Goal: Download file/media

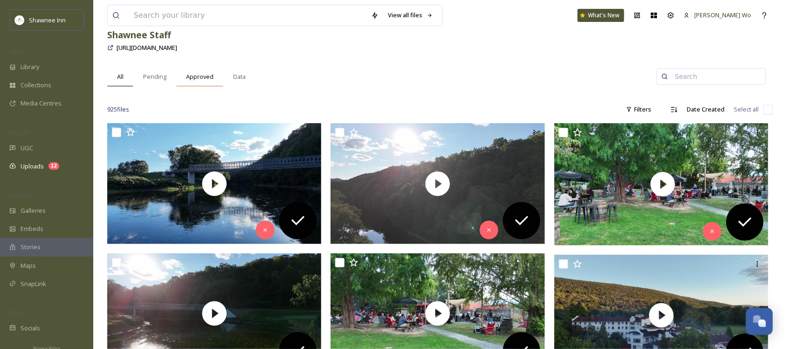
scroll to position [926, 0]
click at [310, 14] on input at bounding box center [247, 15] width 237 height 21
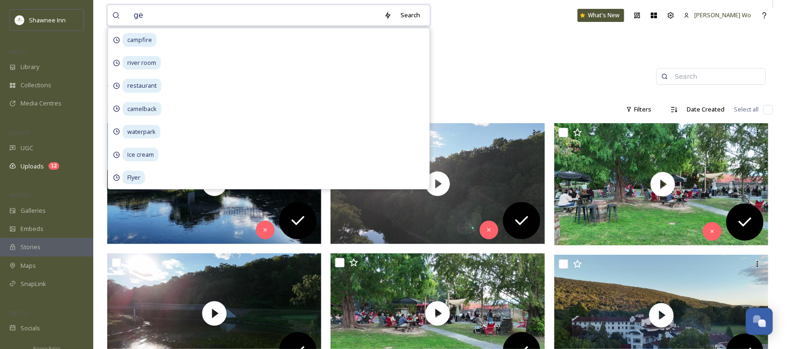
type input "gem"
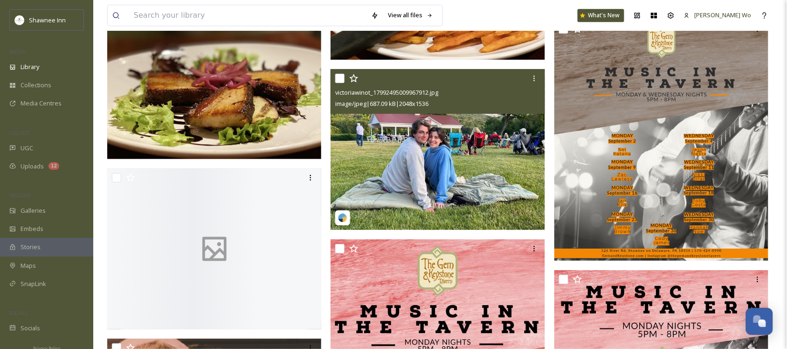
scroll to position [2915, 0]
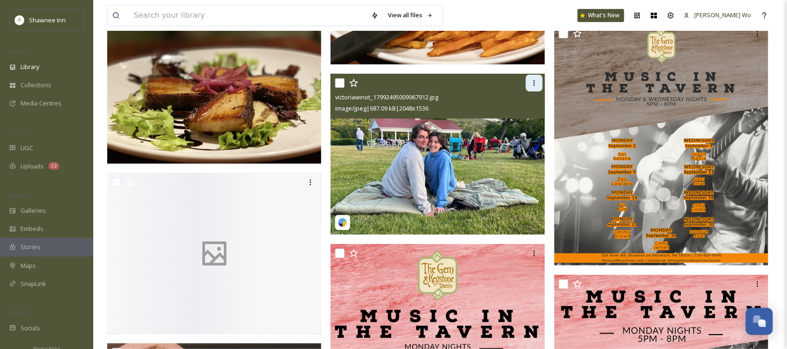
click at [530, 75] on div at bounding box center [534, 83] width 17 height 17
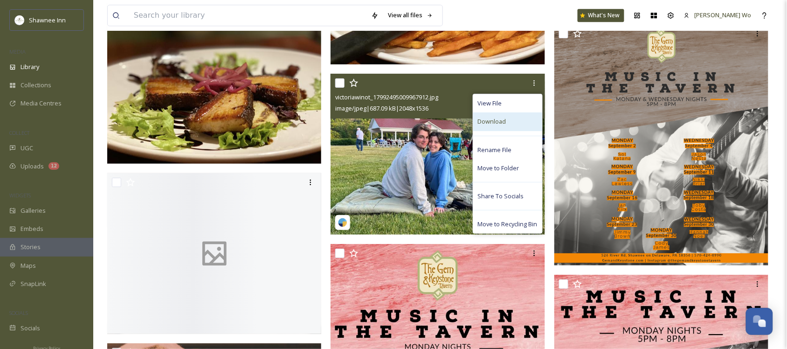
click at [495, 120] on span "Download" at bounding box center [492, 121] width 28 height 9
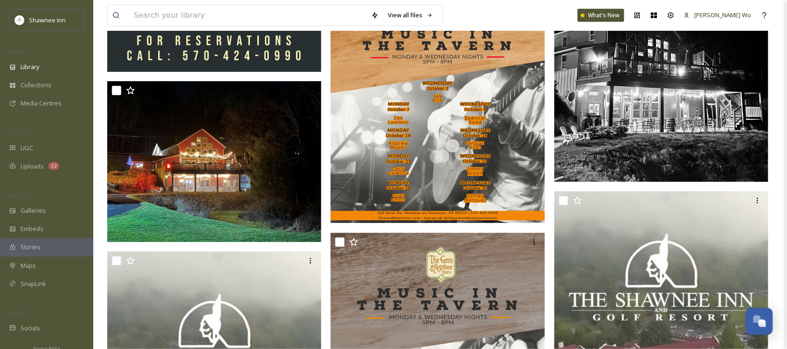
scroll to position [3498, 0]
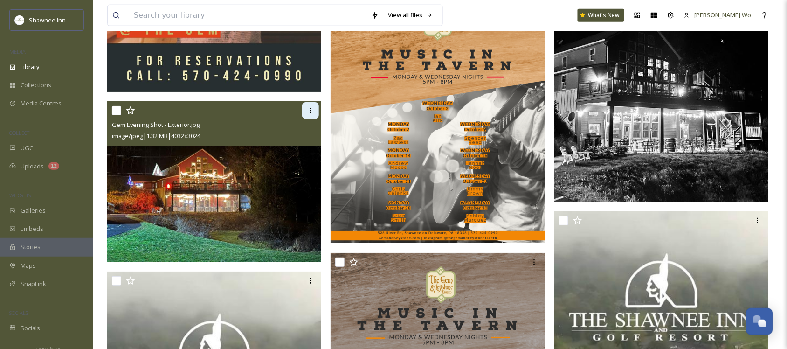
click at [309, 110] on icon at bounding box center [310, 110] width 7 height 7
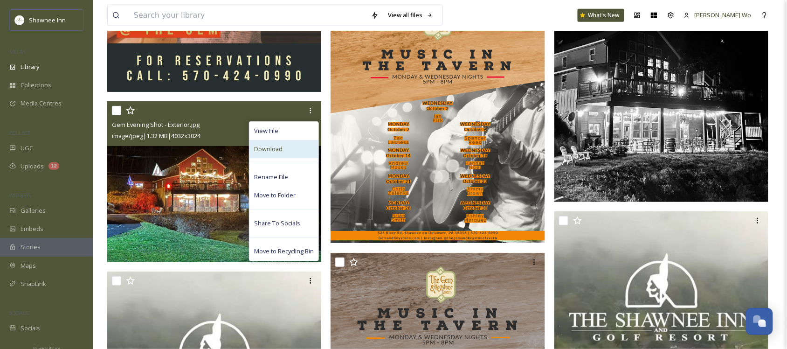
click at [294, 148] on div "Download" at bounding box center [283, 149] width 69 height 18
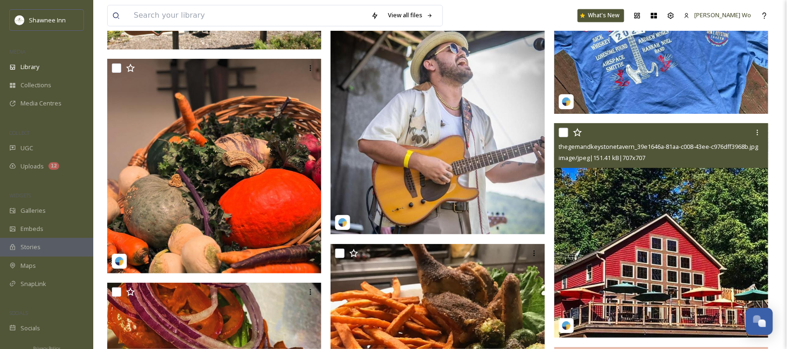
scroll to position [4722, 0]
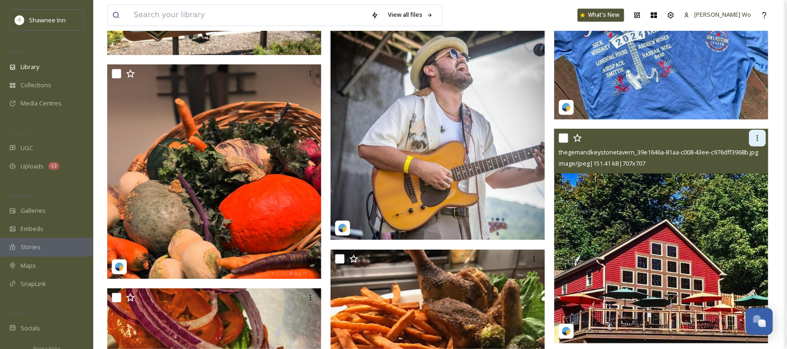
click at [758, 138] on icon at bounding box center [757, 137] width 7 height 7
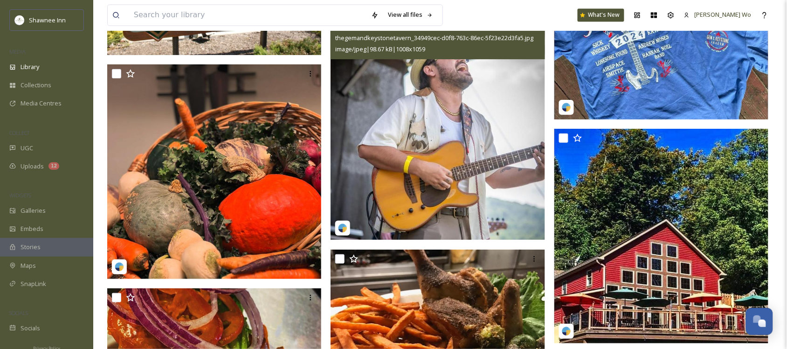
click at [383, 107] on img at bounding box center [438, 126] width 215 height 225
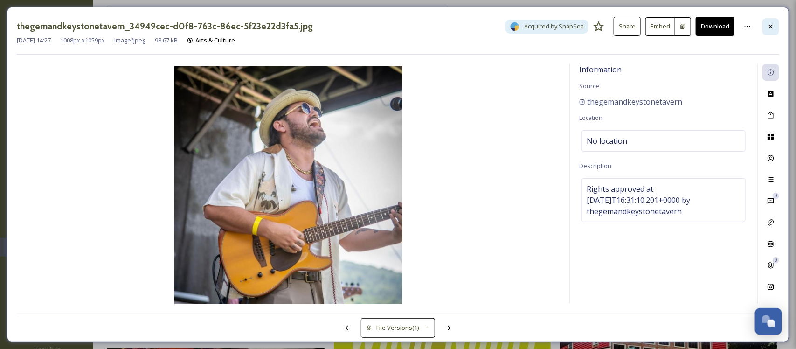
click at [774, 26] on icon at bounding box center [770, 26] width 7 height 7
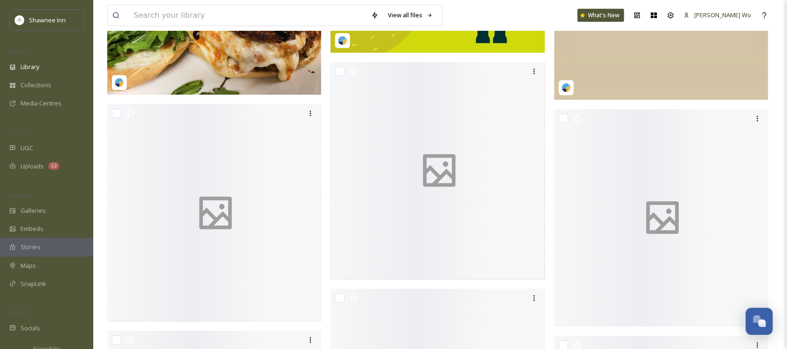
scroll to position [5421, 0]
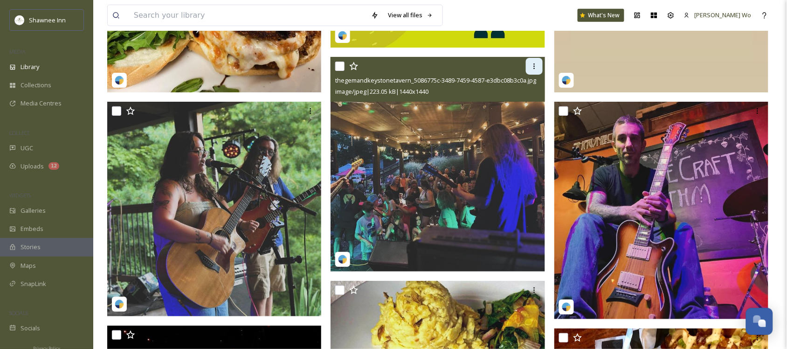
click at [536, 64] on icon at bounding box center [534, 65] width 7 height 7
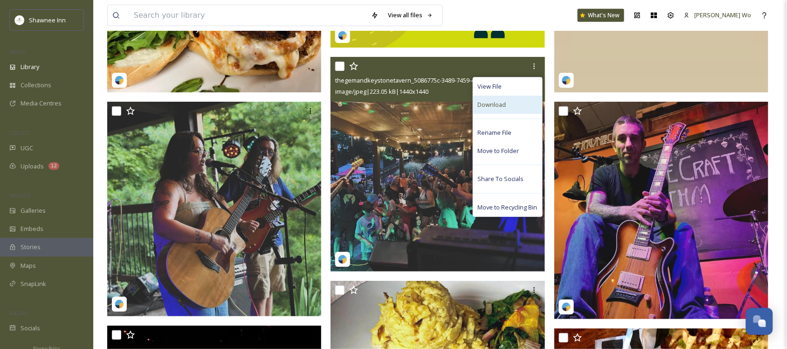
click at [496, 108] on span "Download" at bounding box center [492, 104] width 28 height 9
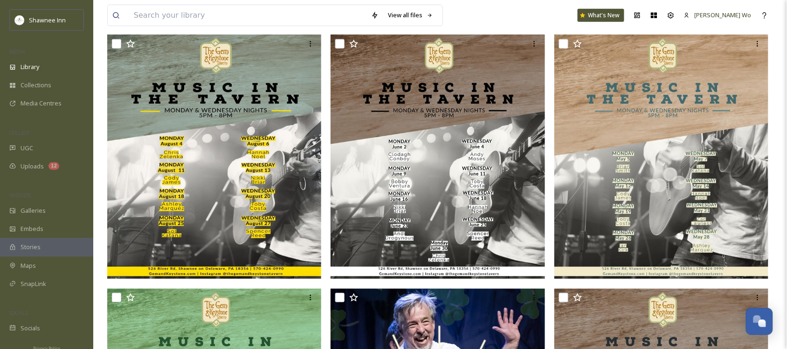
scroll to position [175, 0]
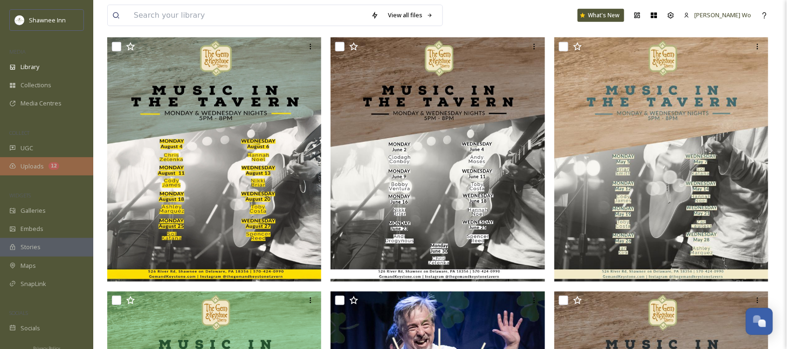
click at [39, 173] on div "Uploads 12" at bounding box center [46, 166] width 93 height 18
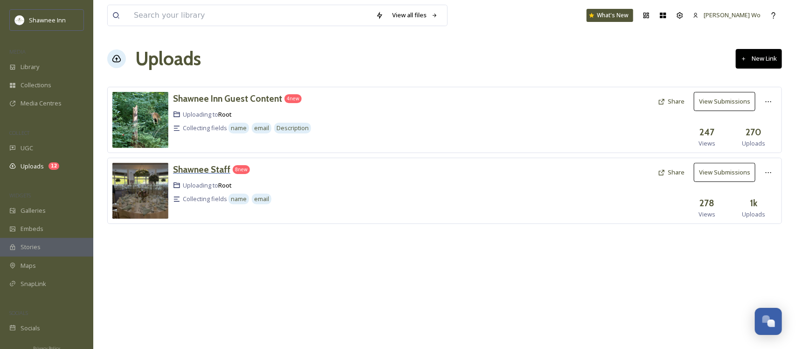
click at [194, 173] on h3 "Shawnee Staff" at bounding box center [201, 169] width 57 height 11
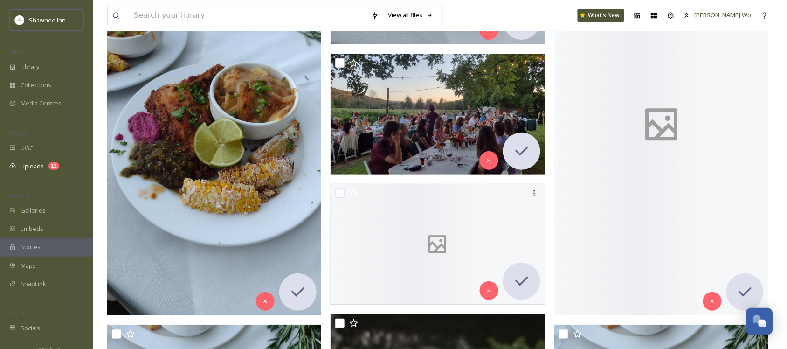
scroll to position [5071, 0]
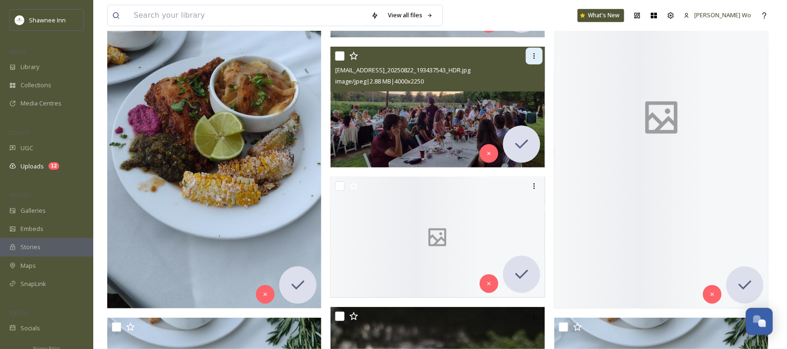
click at [533, 57] on icon at bounding box center [534, 55] width 7 height 7
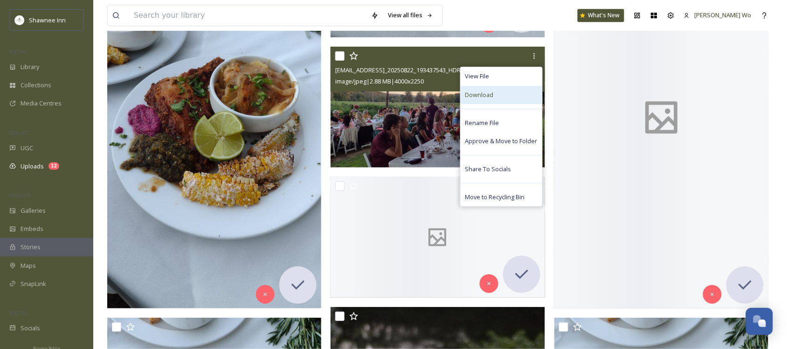
click at [490, 92] on span "Download" at bounding box center [479, 94] width 28 height 9
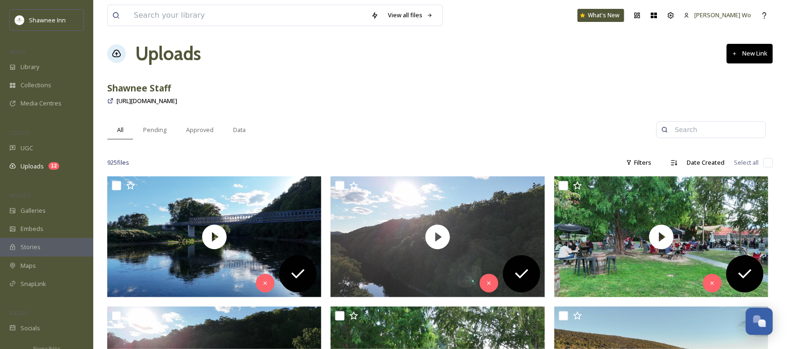
scroll to position [0, 0]
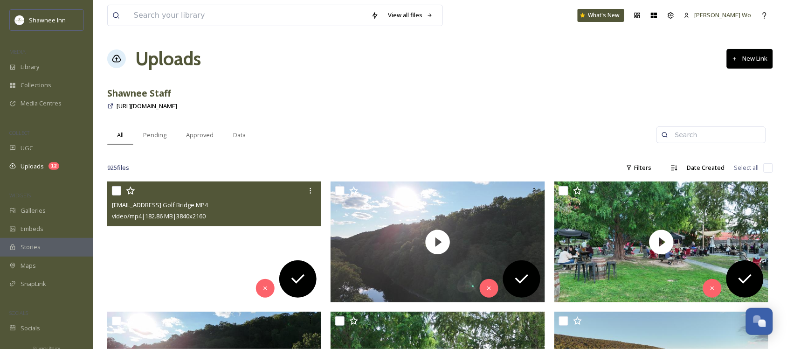
click at [216, 242] on video "ext_1756599689.67327_archibaldmackenzie16@gmail.com-Sunlit Golf Bridge.MP4" at bounding box center [214, 241] width 215 height 121
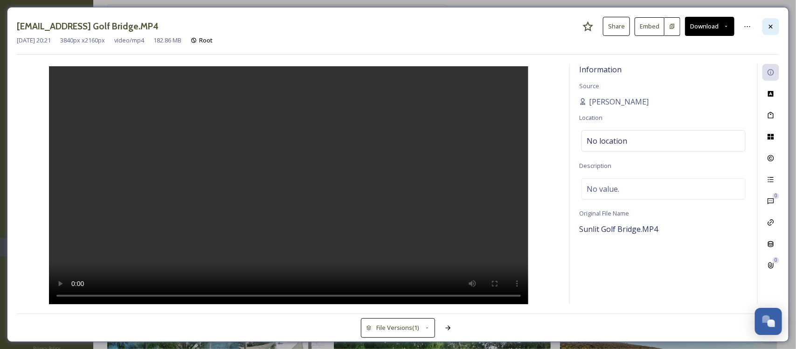
click at [769, 27] on icon at bounding box center [770, 26] width 7 height 7
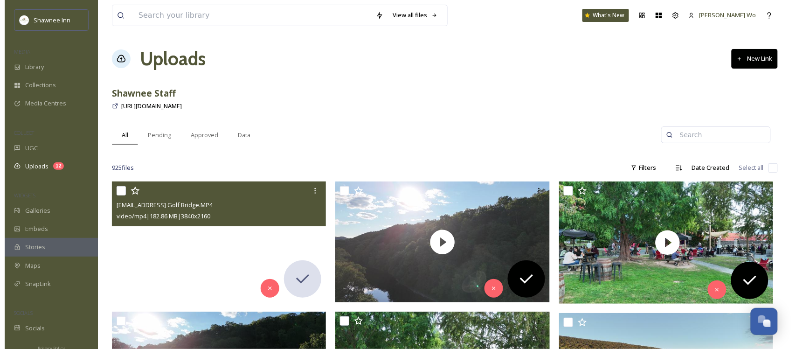
scroll to position [117, 0]
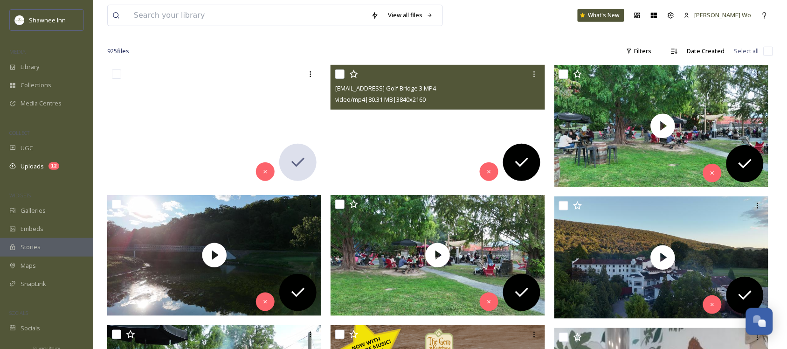
click at [439, 128] on video "ext_1756599677.547689_archibaldmackenzie16@gmail.com-Sunlit Golf Bridge 3.MP4" at bounding box center [438, 125] width 215 height 121
